Goal: Transaction & Acquisition: Purchase product/service

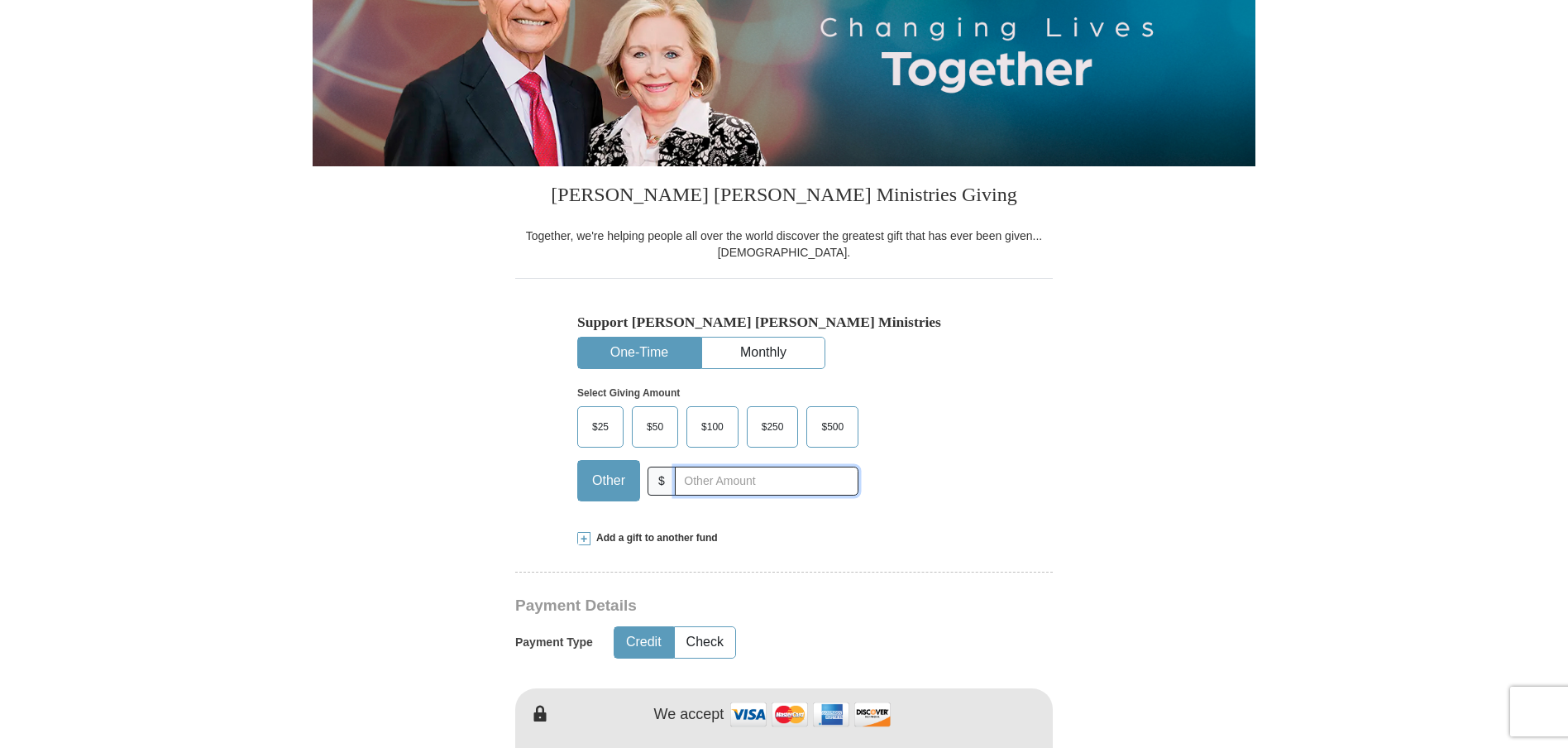
click at [688, 478] on input "text" at bounding box center [766, 481] width 184 height 29
type input "10.00"
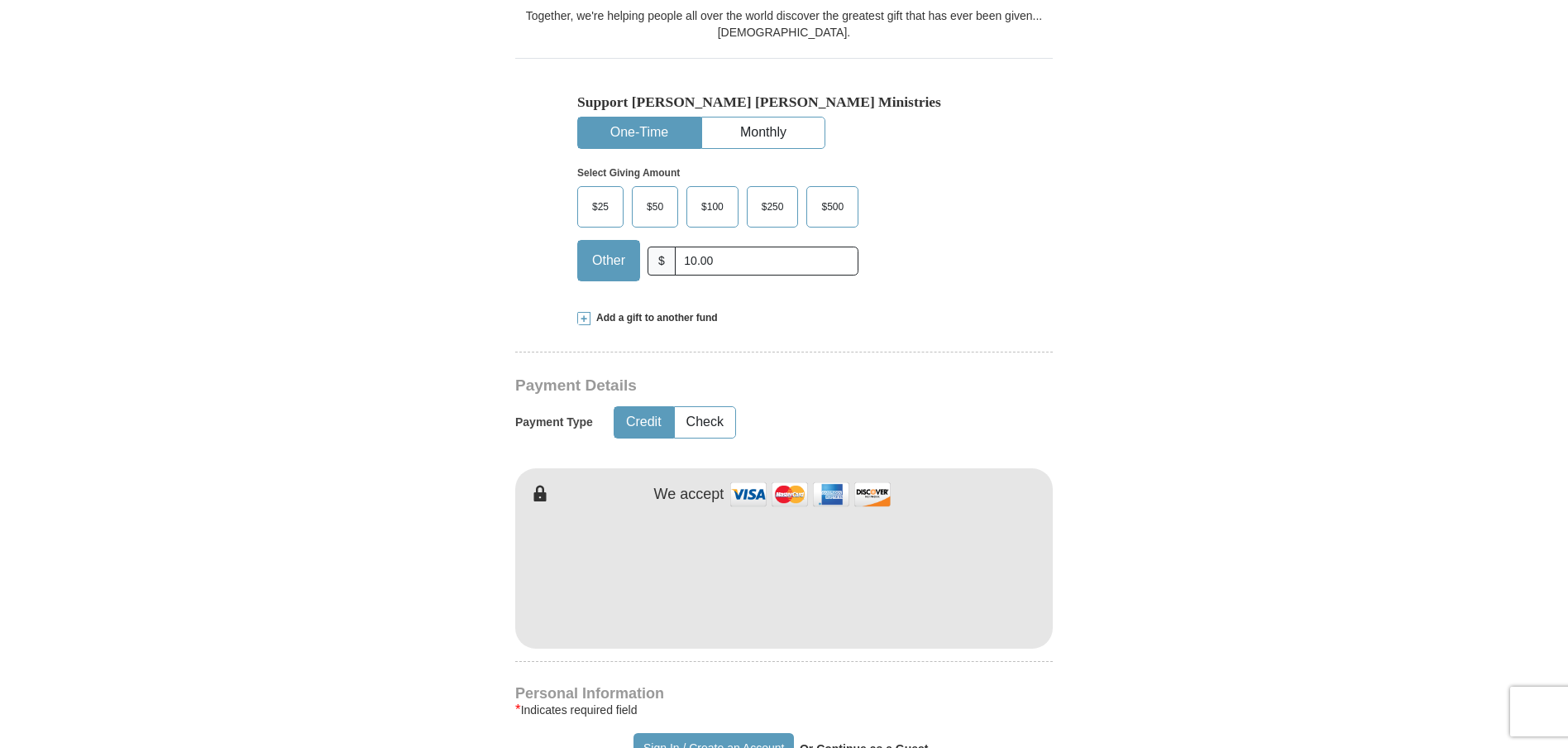
scroll to position [497, 0]
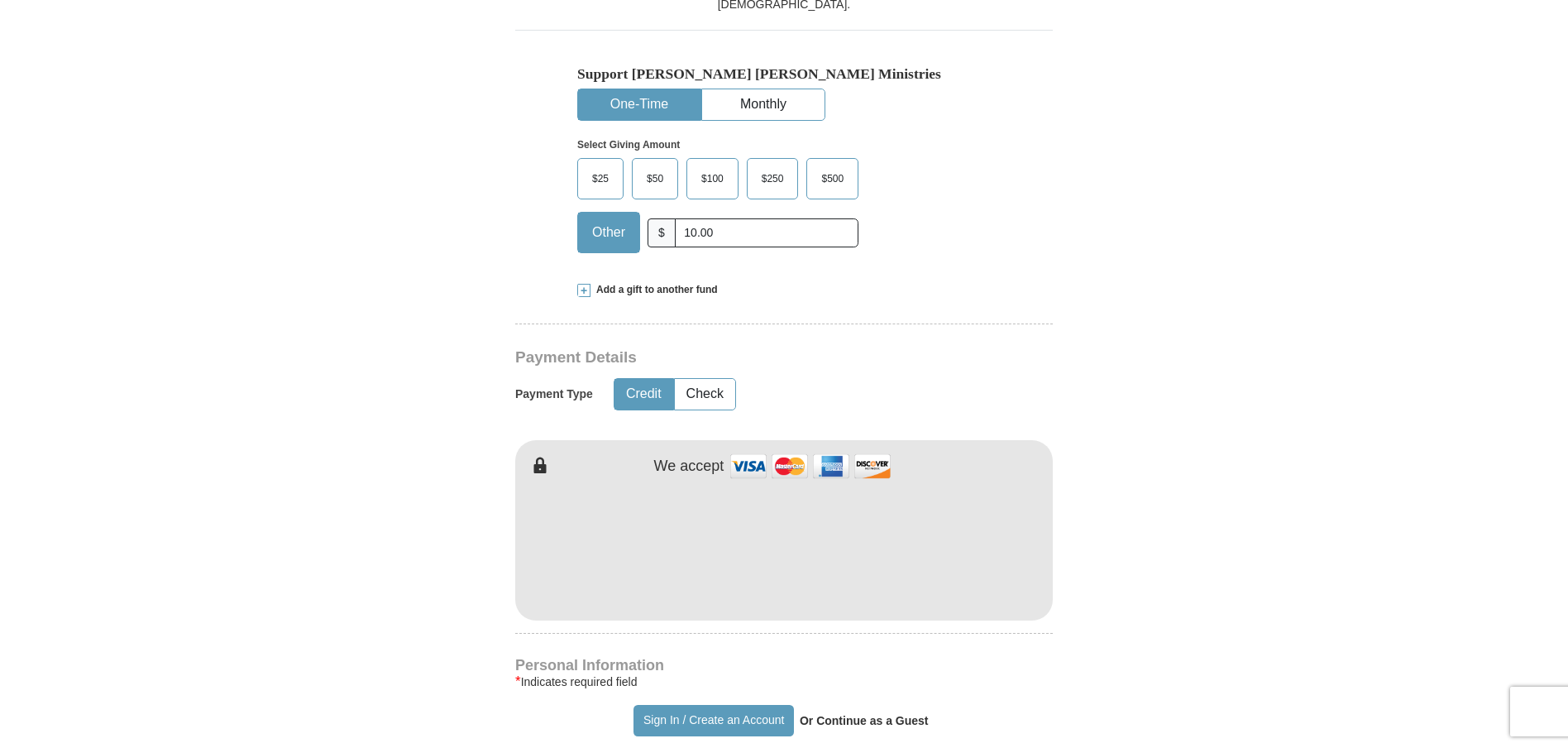
click at [1152, 558] on form "Already have an account? Sign in for faster giving. Don't have an account? Crea…" at bounding box center [784, 584] width 942 height 2029
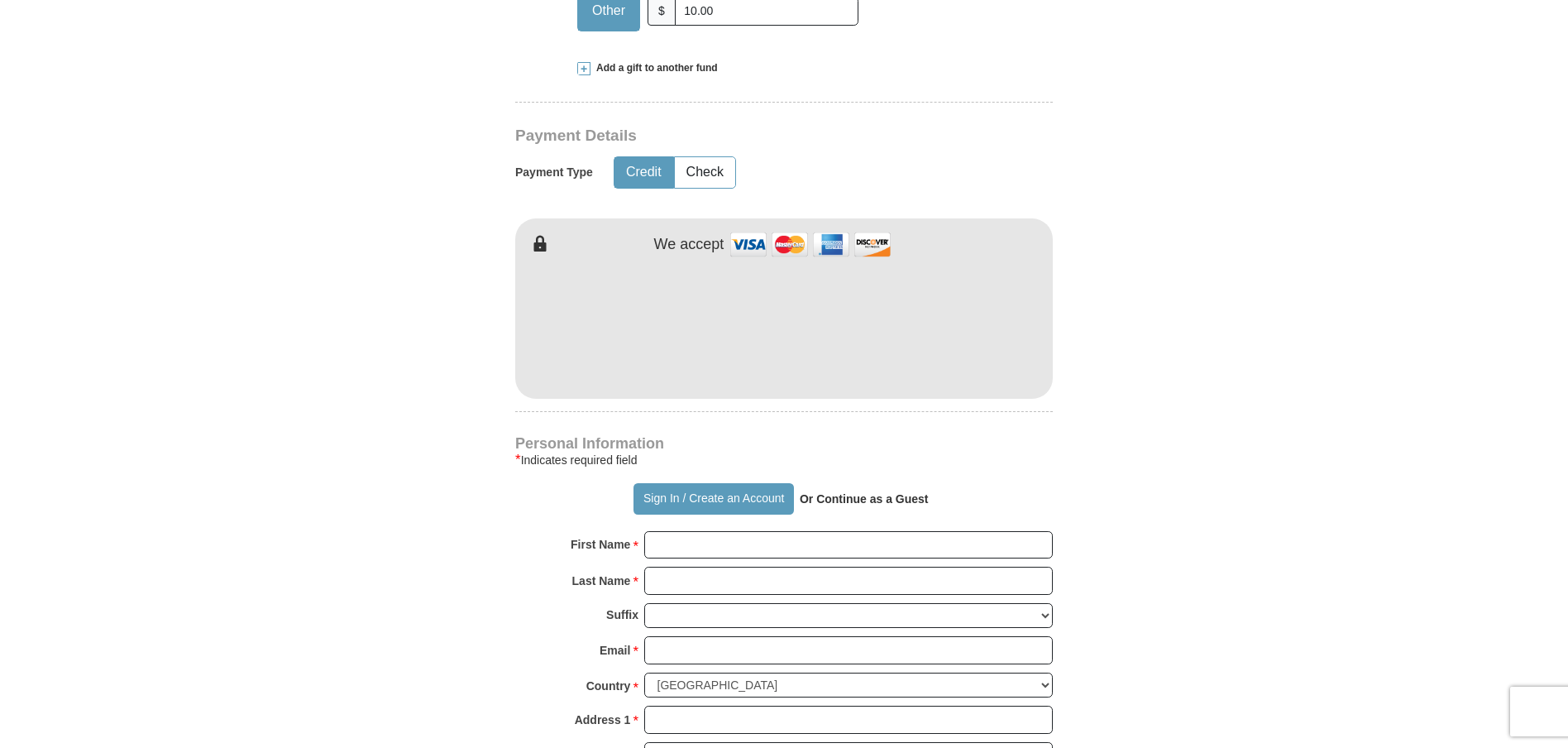
scroll to position [745, 0]
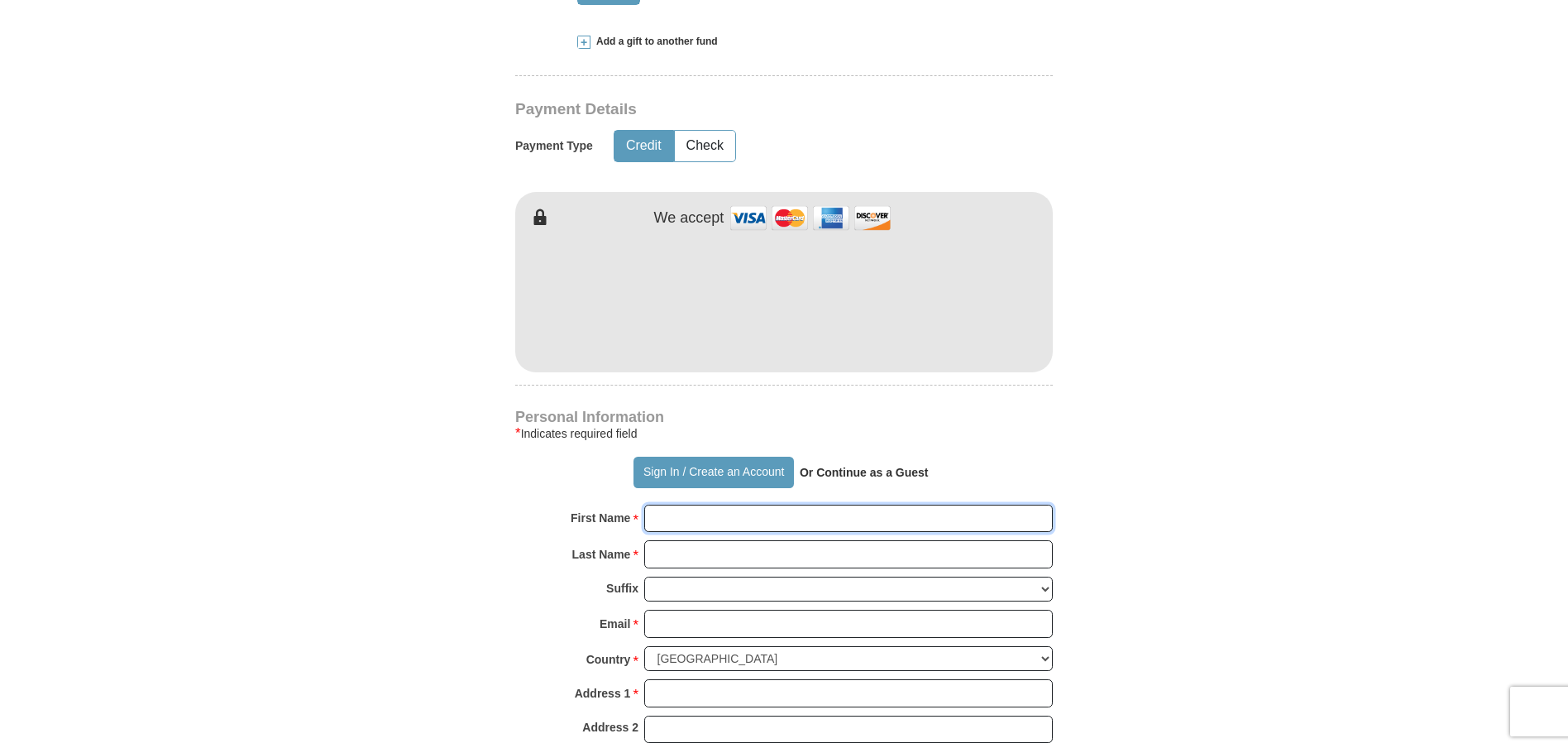
click at [691, 514] on input "First Name *" at bounding box center [848, 518] width 409 height 28
type input "[PERSON_NAME]"
click at [704, 553] on input "Last Name *" at bounding box center [848, 554] width 409 height 28
type input "[PERSON_NAME]"
click at [674, 628] on input "Email *" at bounding box center [848, 623] width 409 height 28
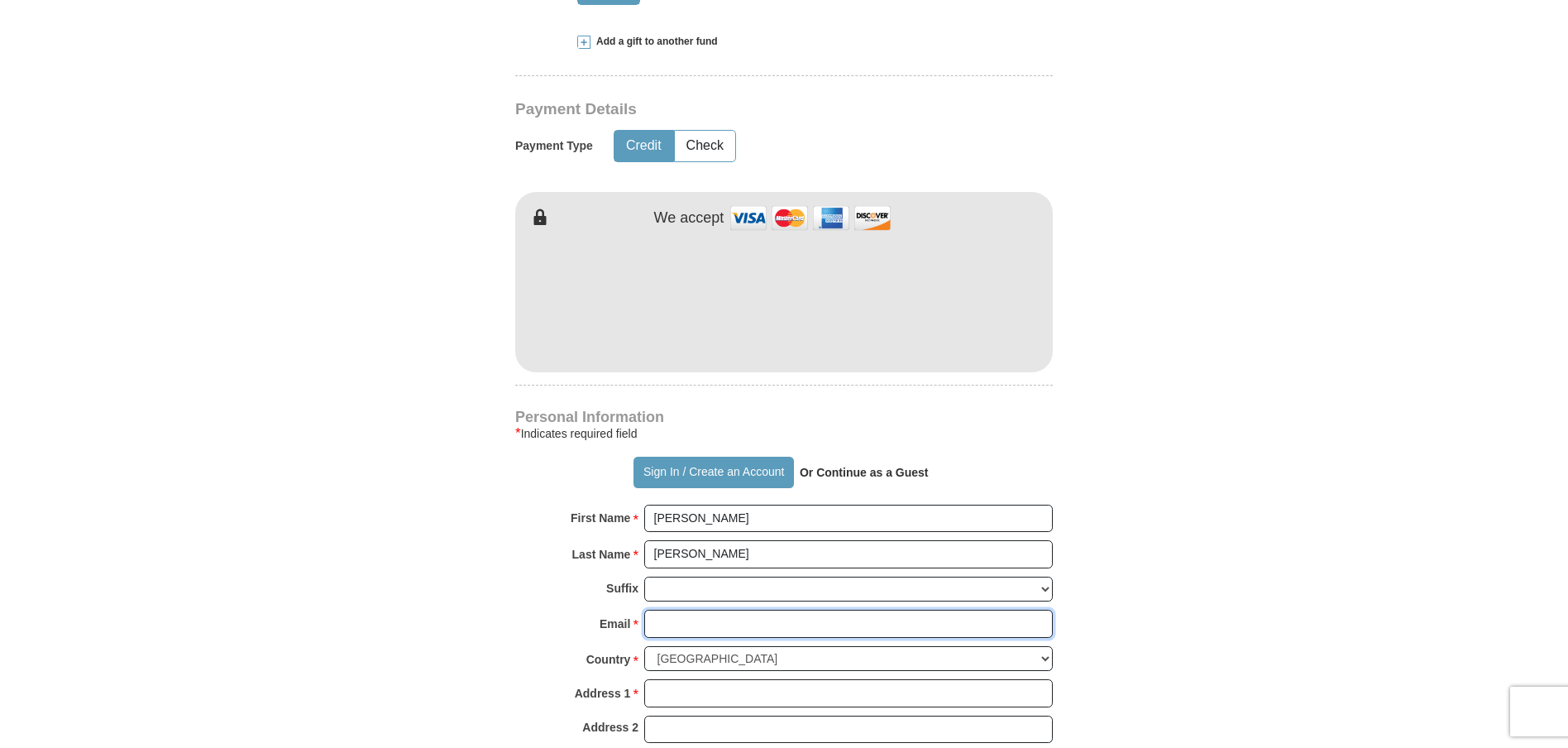
type input "[EMAIL_ADDRESS][DOMAIN_NAME]"
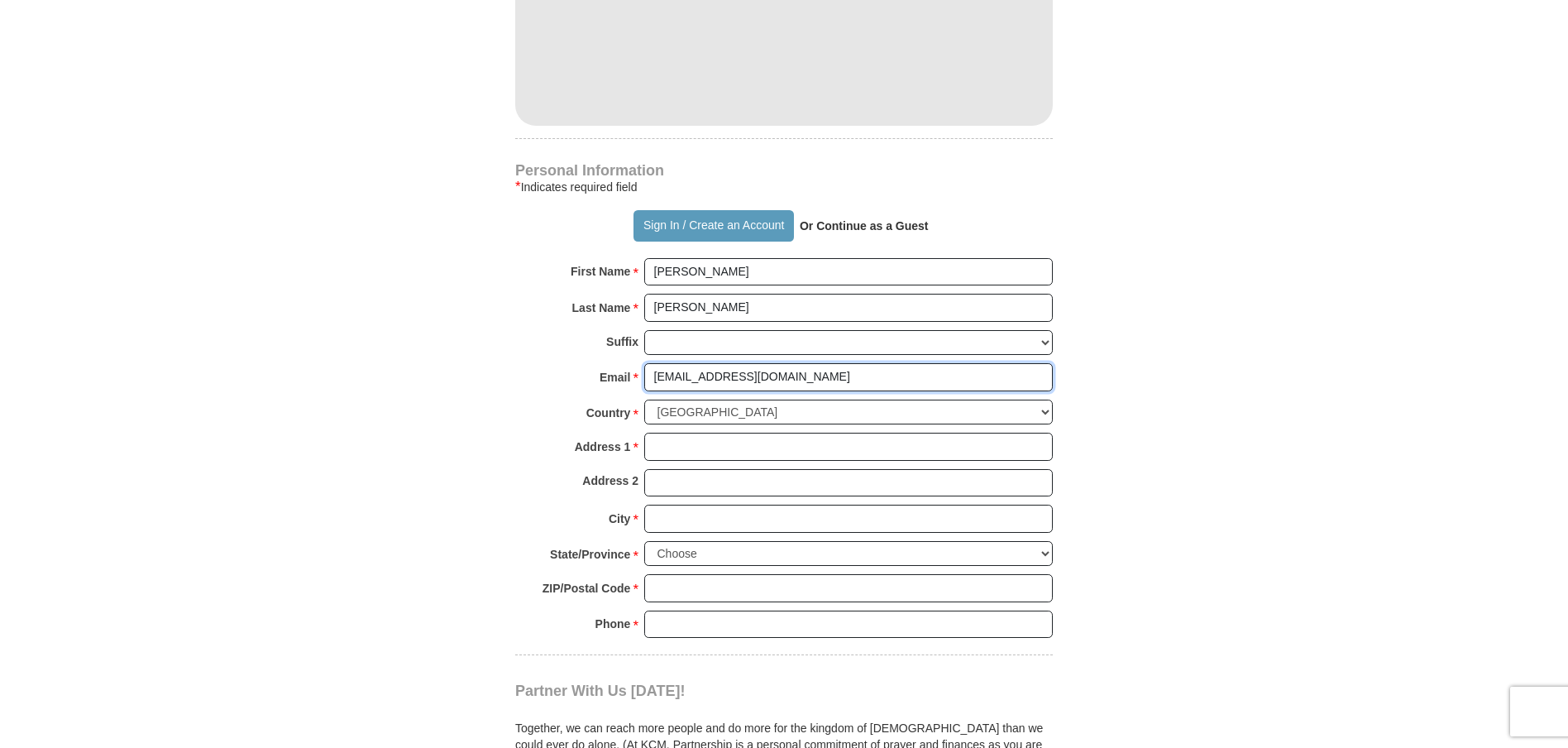
scroll to position [993, 0]
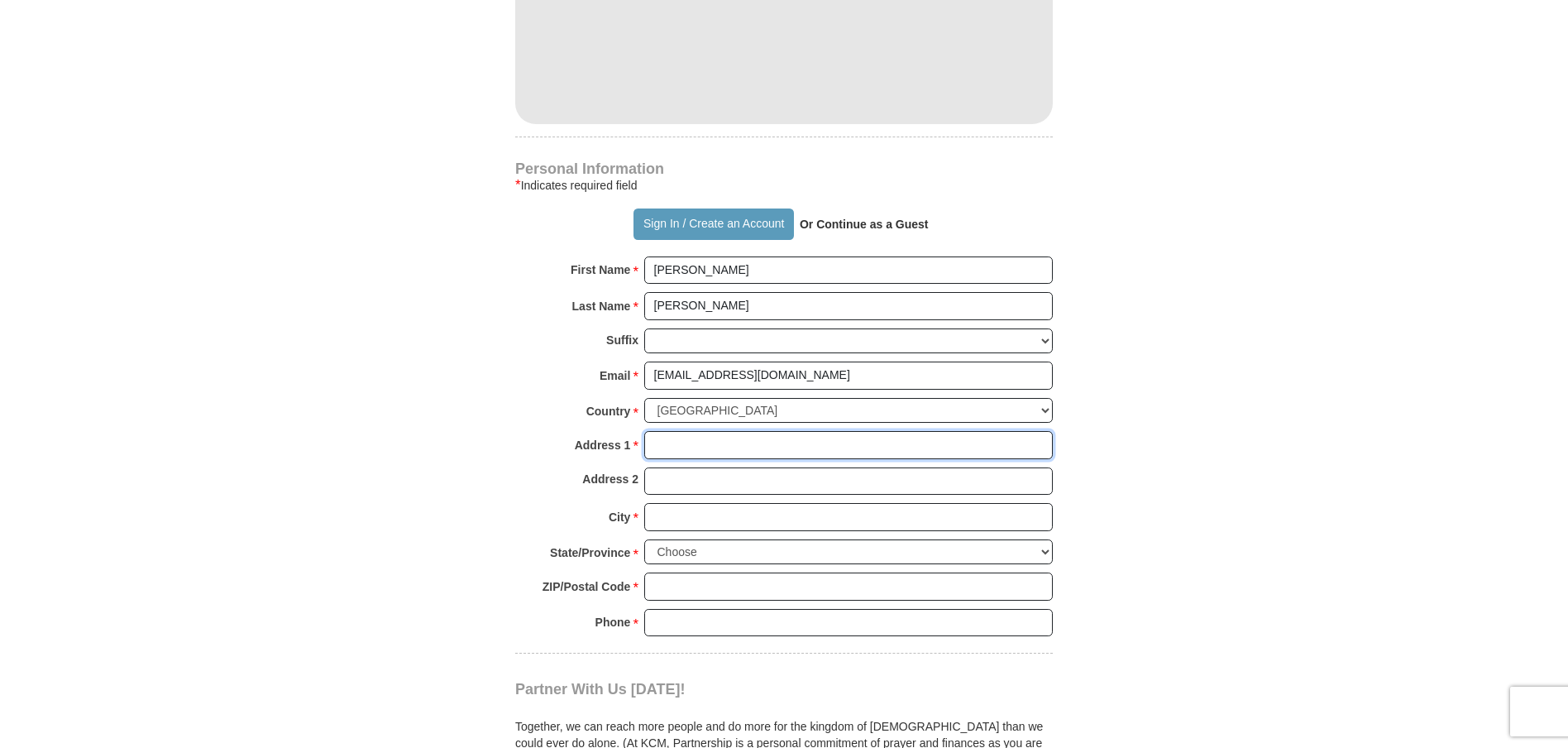
click at [674, 446] on input "Address 1 *" at bounding box center [848, 444] width 409 height 28
type input "[STREET_ADDRESS]"
click at [672, 527] on input "City *" at bounding box center [848, 516] width 409 height 28
type input "[GEOGRAPHIC_DATA]"
click at [679, 552] on select "Choose [US_STATE] [US_STATE] [US_STATE] [US_STATE] [US_STATE] Armed Forces Amer…" at bounding box center [848, 552] width 409 height 25
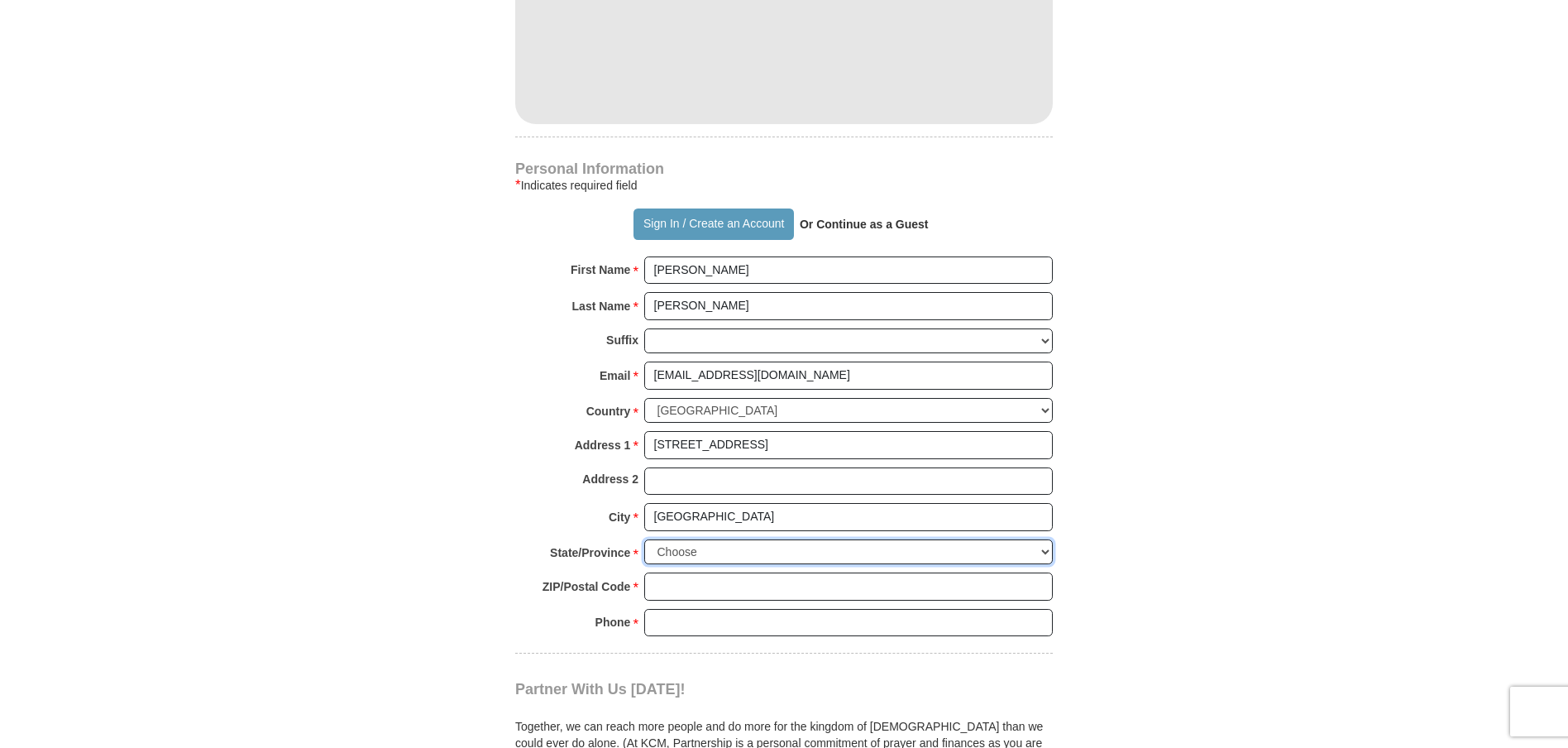
select select "[GEOGRAPHIC_DATA]"
click at [644, 540] on select "Choose [US_STATE] [US_STATE] [US_STATE] [US_STATE] [US_STATE] Armed Forces Amer…" at bounding box center [848, 552] width 409 height 25
click at [668, 590] on input "ZIP/Postal Code *" at bounding box center [848, 586] width 409 height 28
type input "77029"
click at [726, 622] on input "Phone * *" at bounding box center [848, 622] width 409 height 28
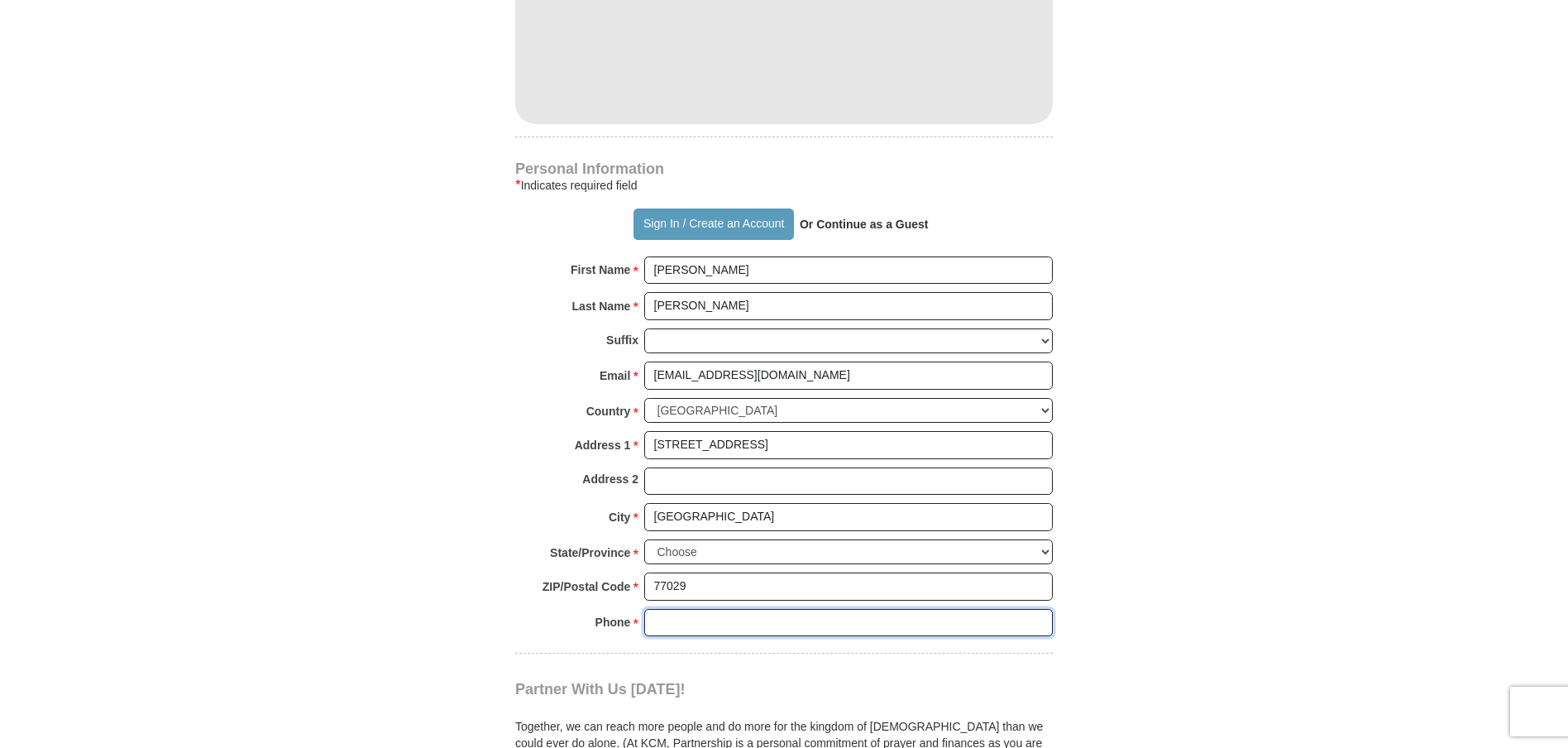
type input "8325186003"
click at [1198, 609] on form "Already have an account? Sign in for faster giving. Don't have an account? Crea…" at bounding box center [784, 88] width 942 height 2029
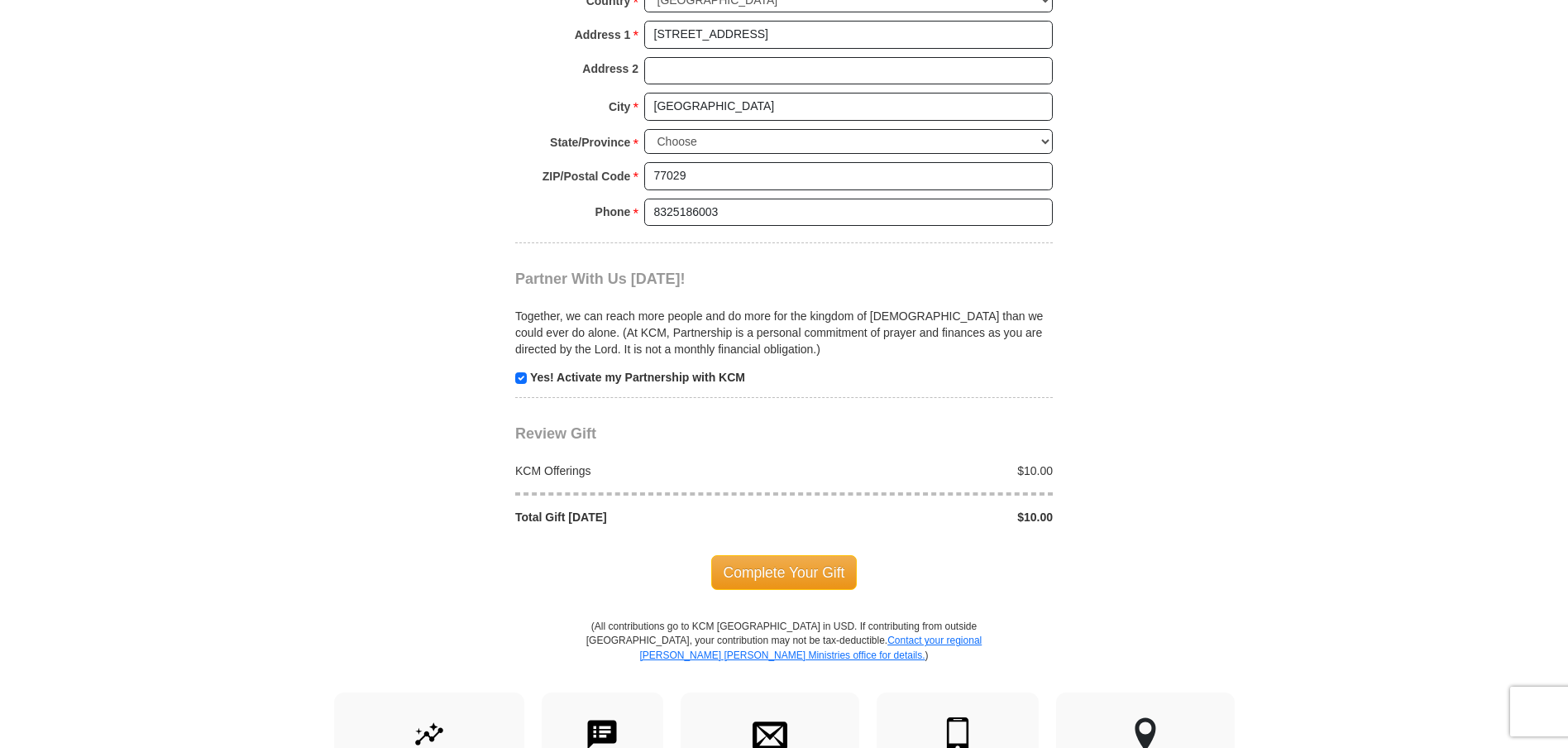
scroll to position [1406, 0]
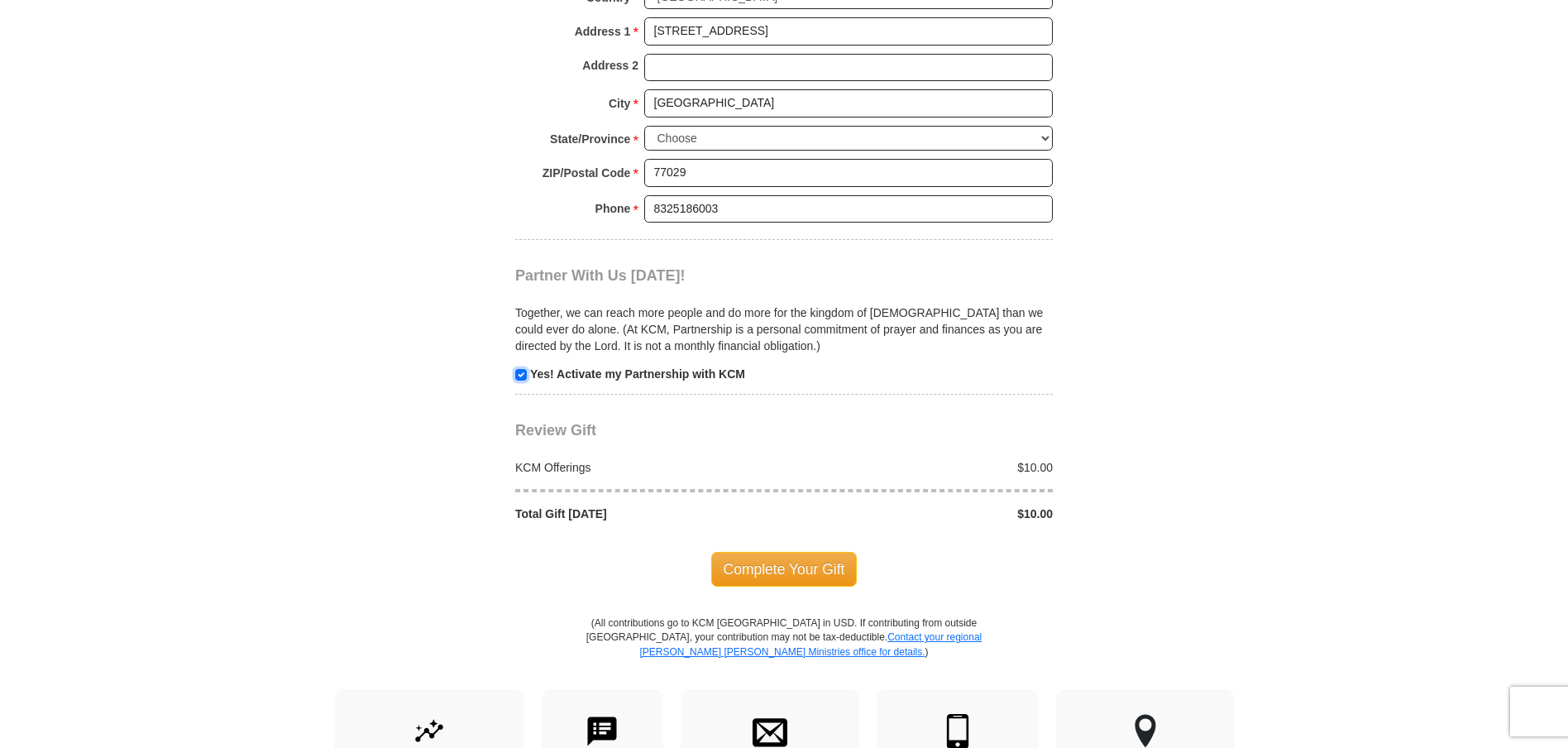
click at [524, 372] on input "checkbox" at bounding box center [521, 374] width 12 height 12
checkbox input "false"
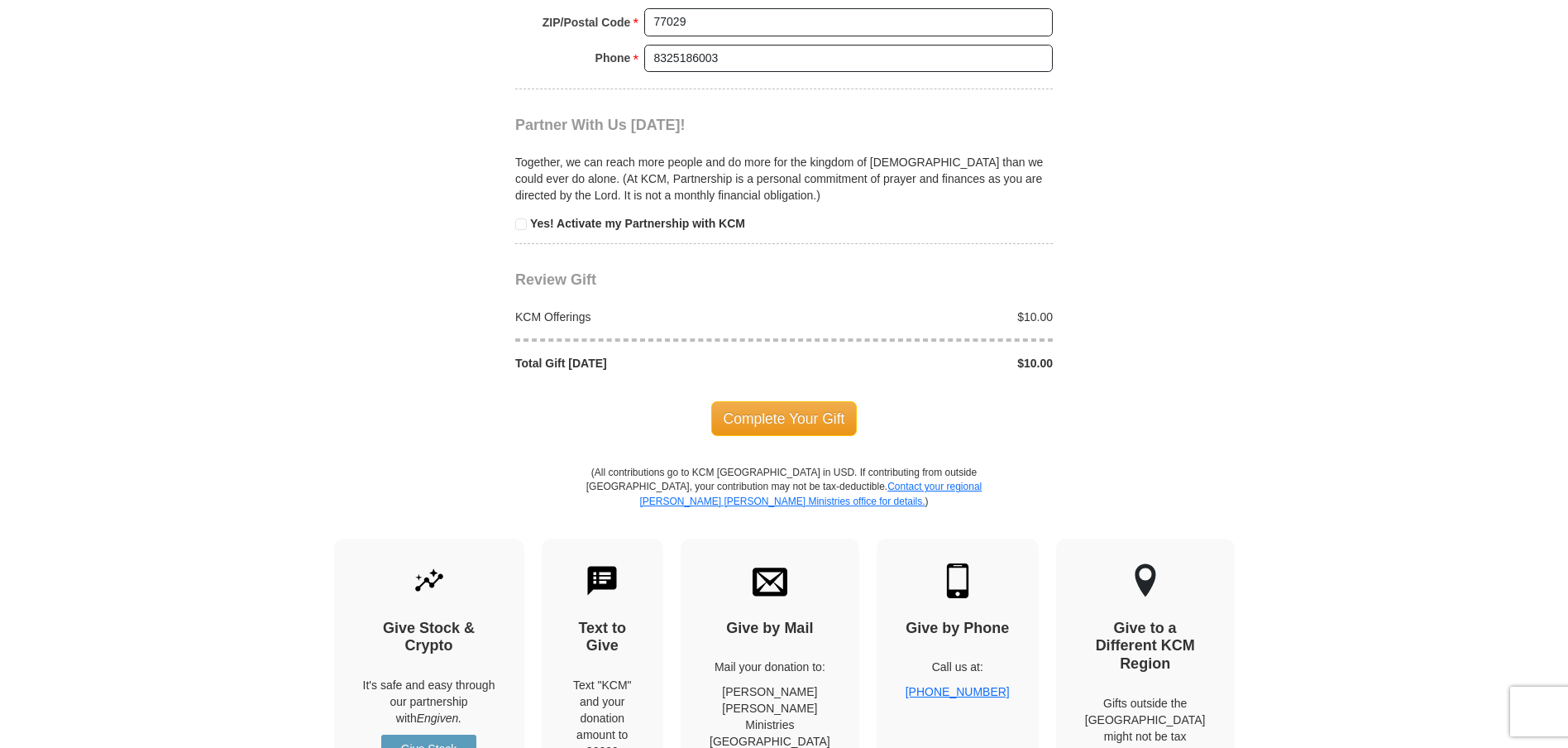
scroll to position [1572, 0]
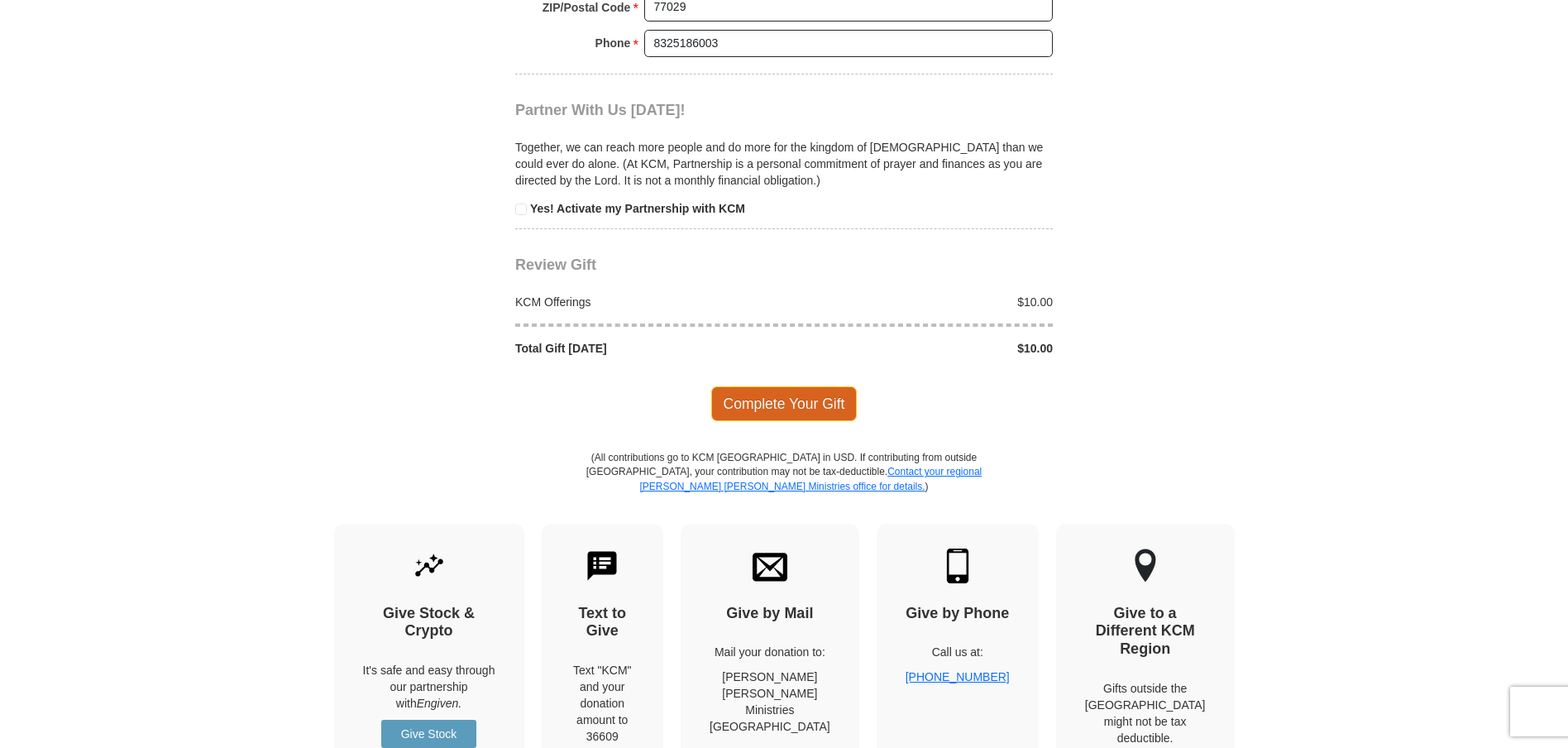
click at [786, 396] on span "Complete Your Gift" at bounding box center [785, 403] width 147 height 35
